Goal: Transaction & Acquisition: Purchase product/service

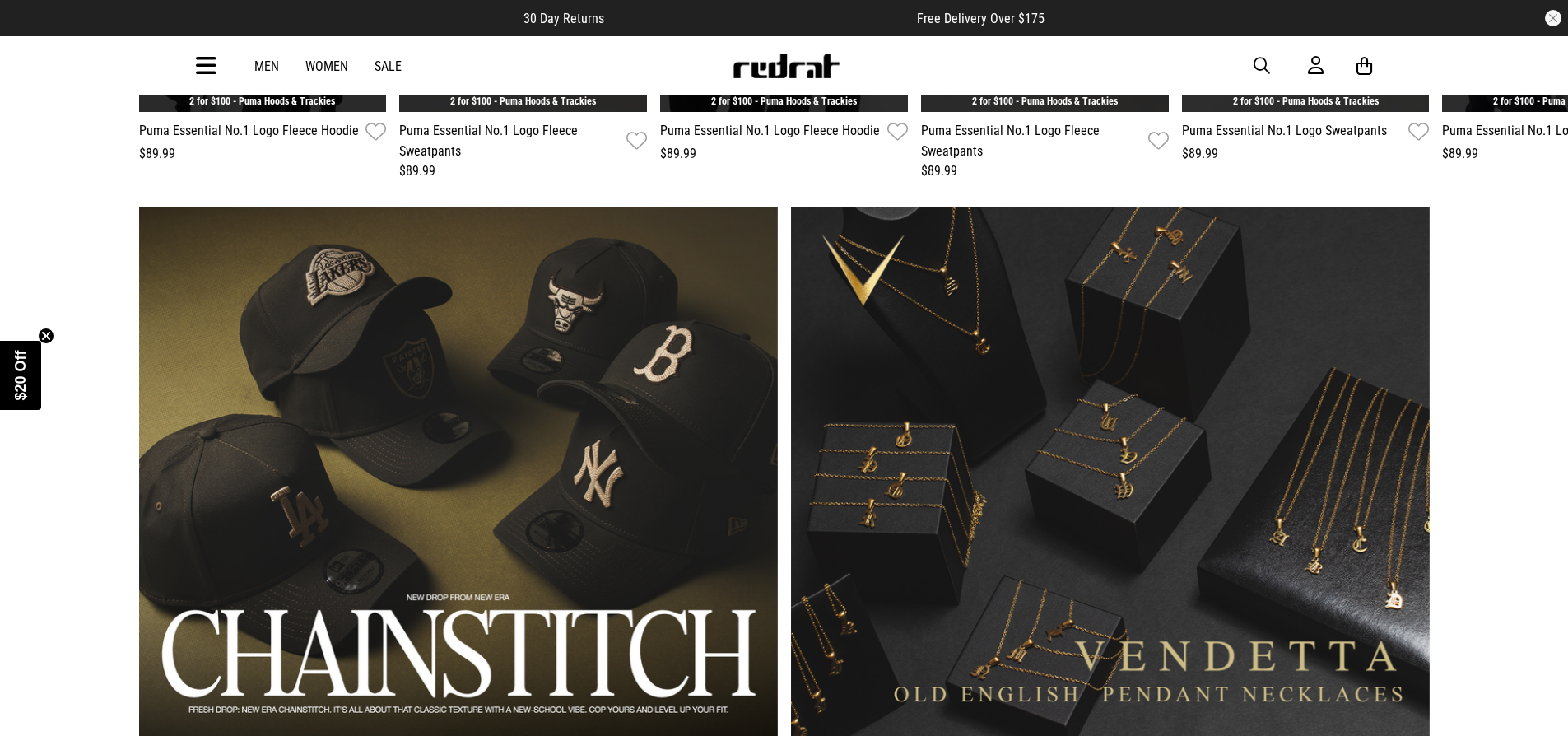
scroll to position [1811, 0]
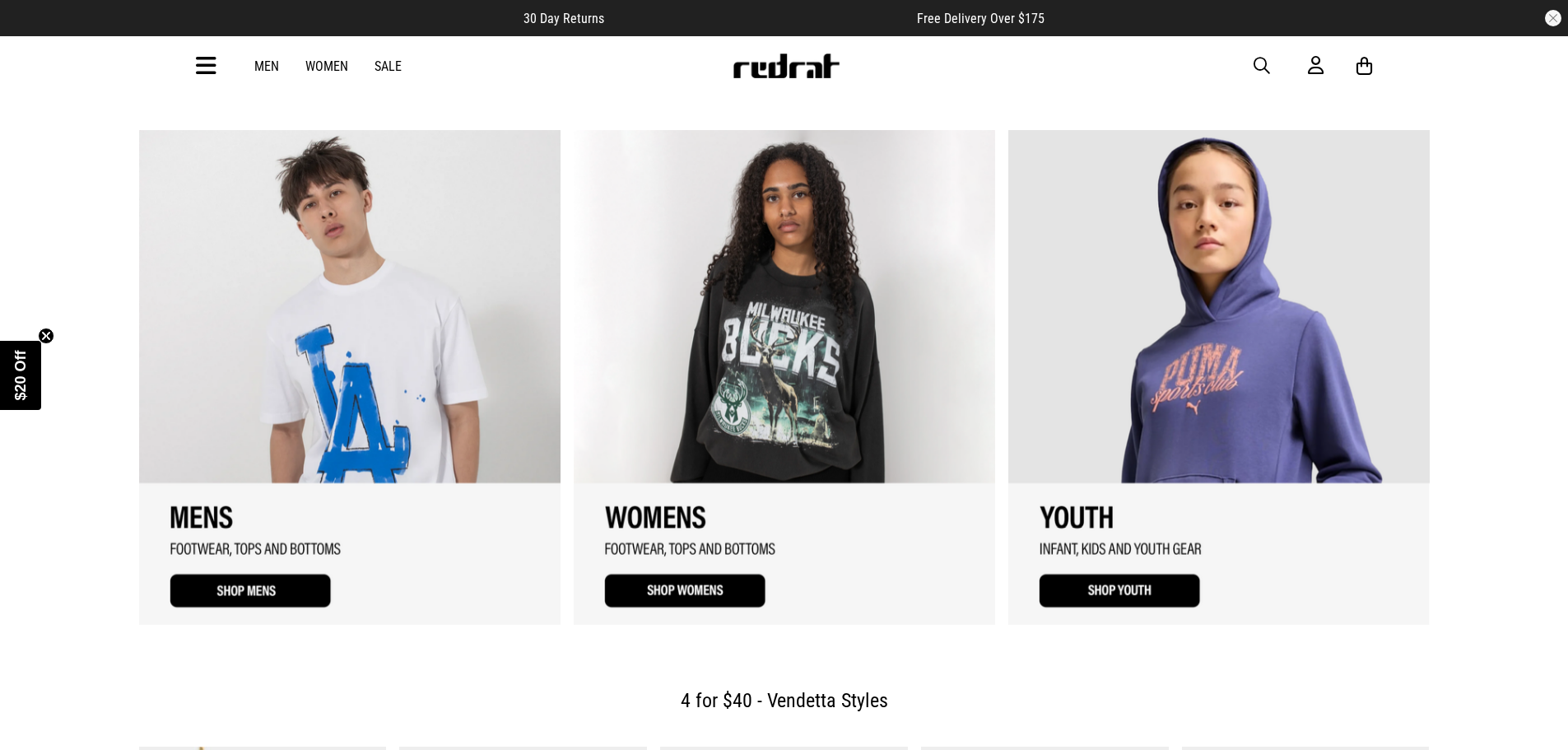
click at [264, 549] on link "1 / 3" at bounding box center [350, 376] width 422 height 494
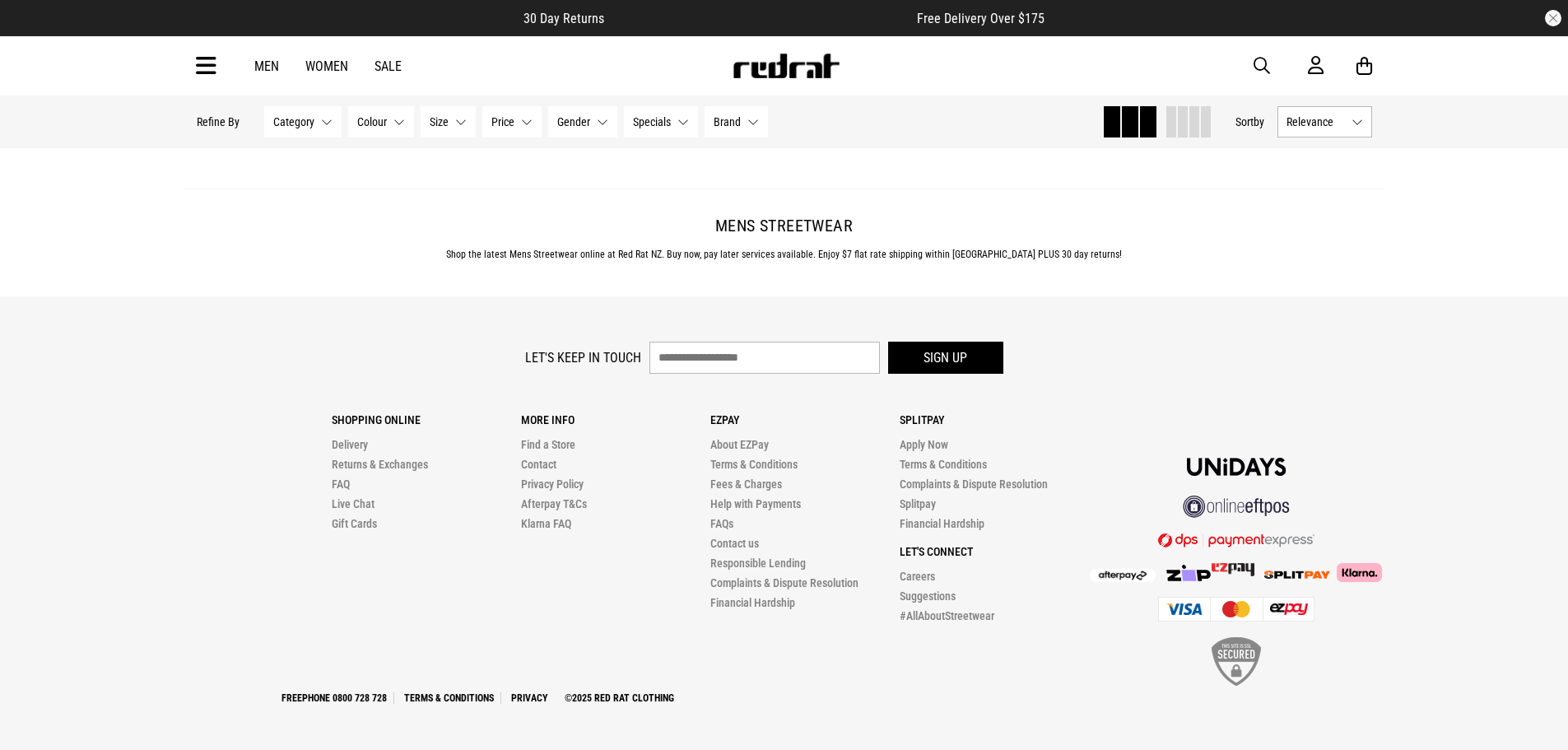
scroll to position [4953, 0]
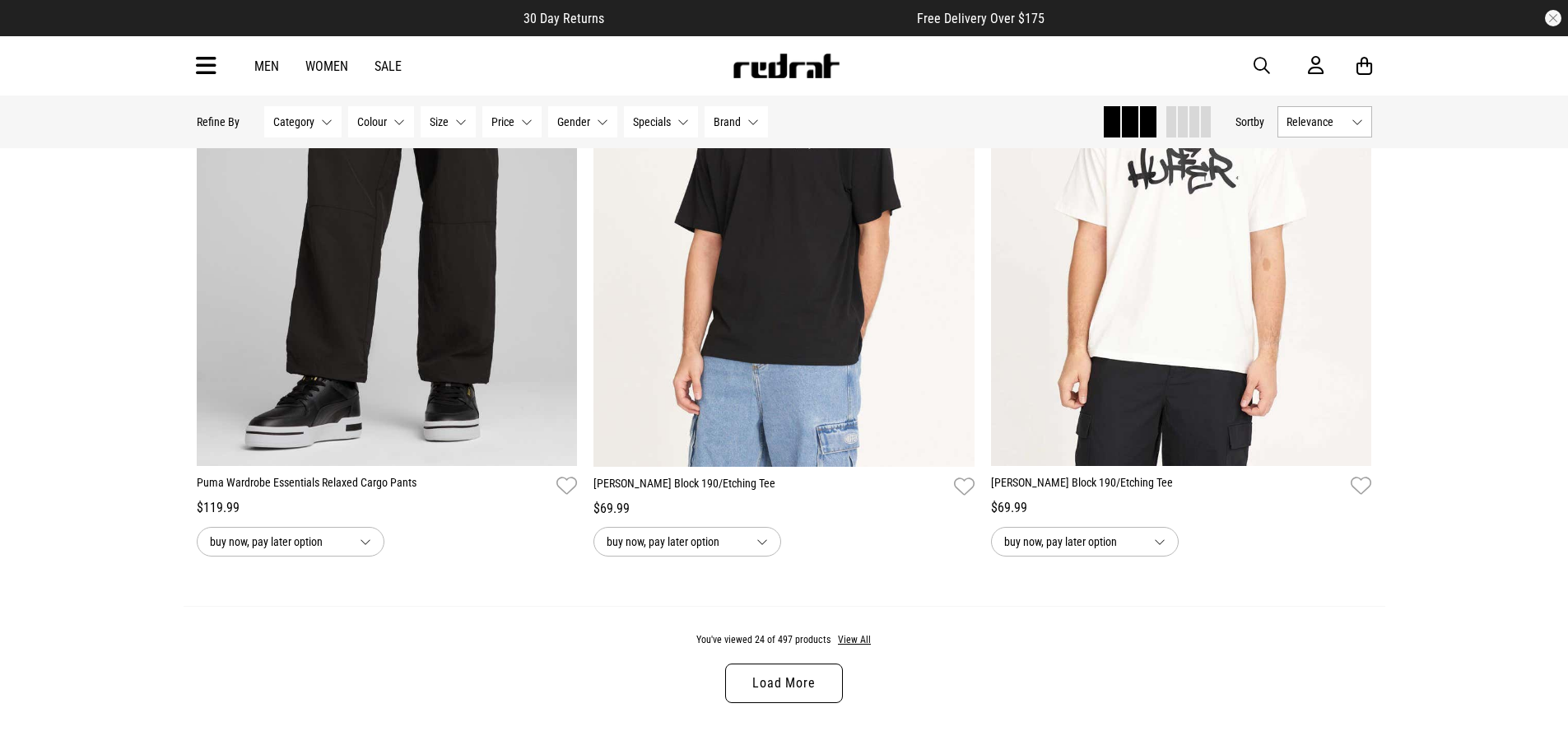
click at [382, 58] on link "Sale" at bounding box center [387, 66] width 27 height 16
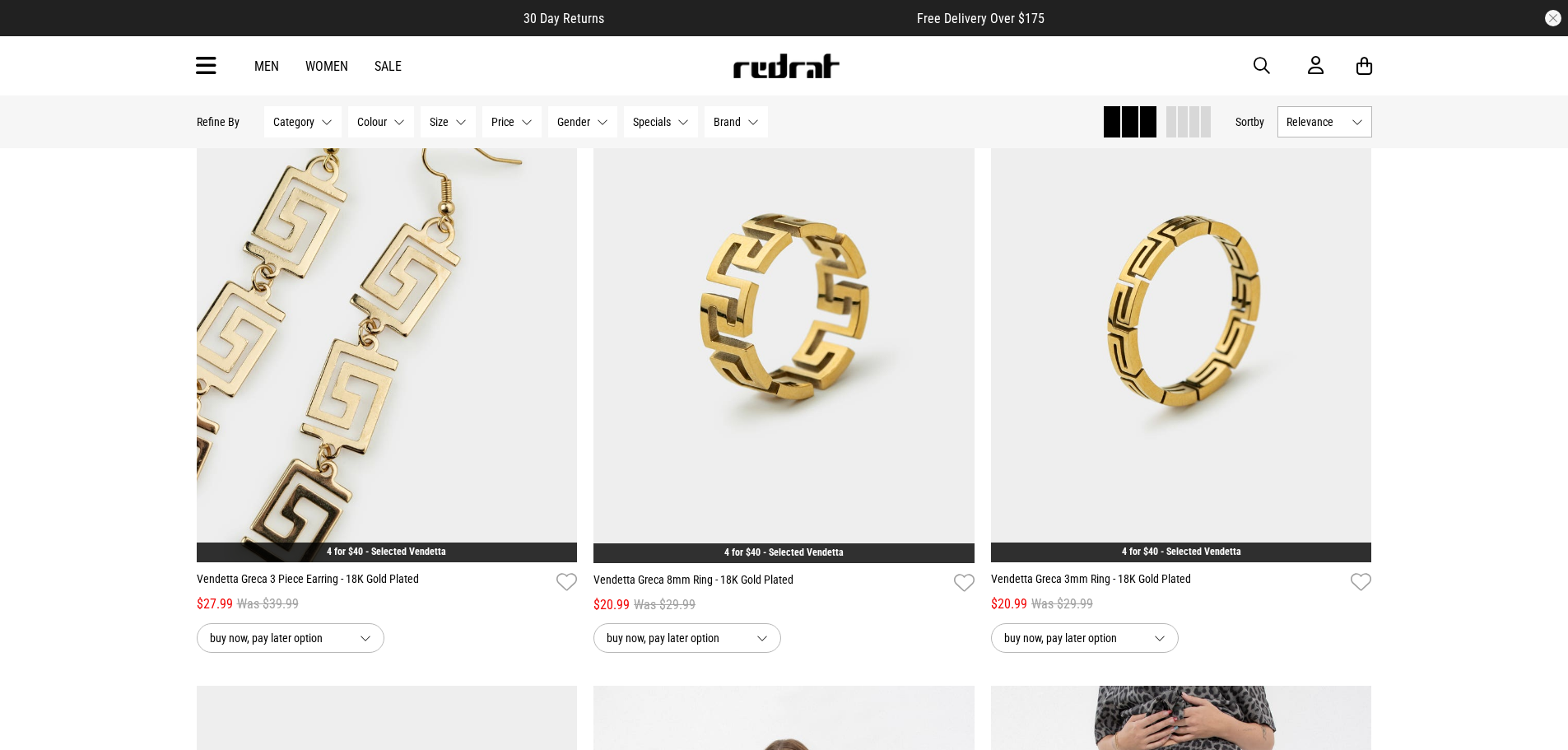
scroll to position [4859, 0]
